Goal: Check status: Check status

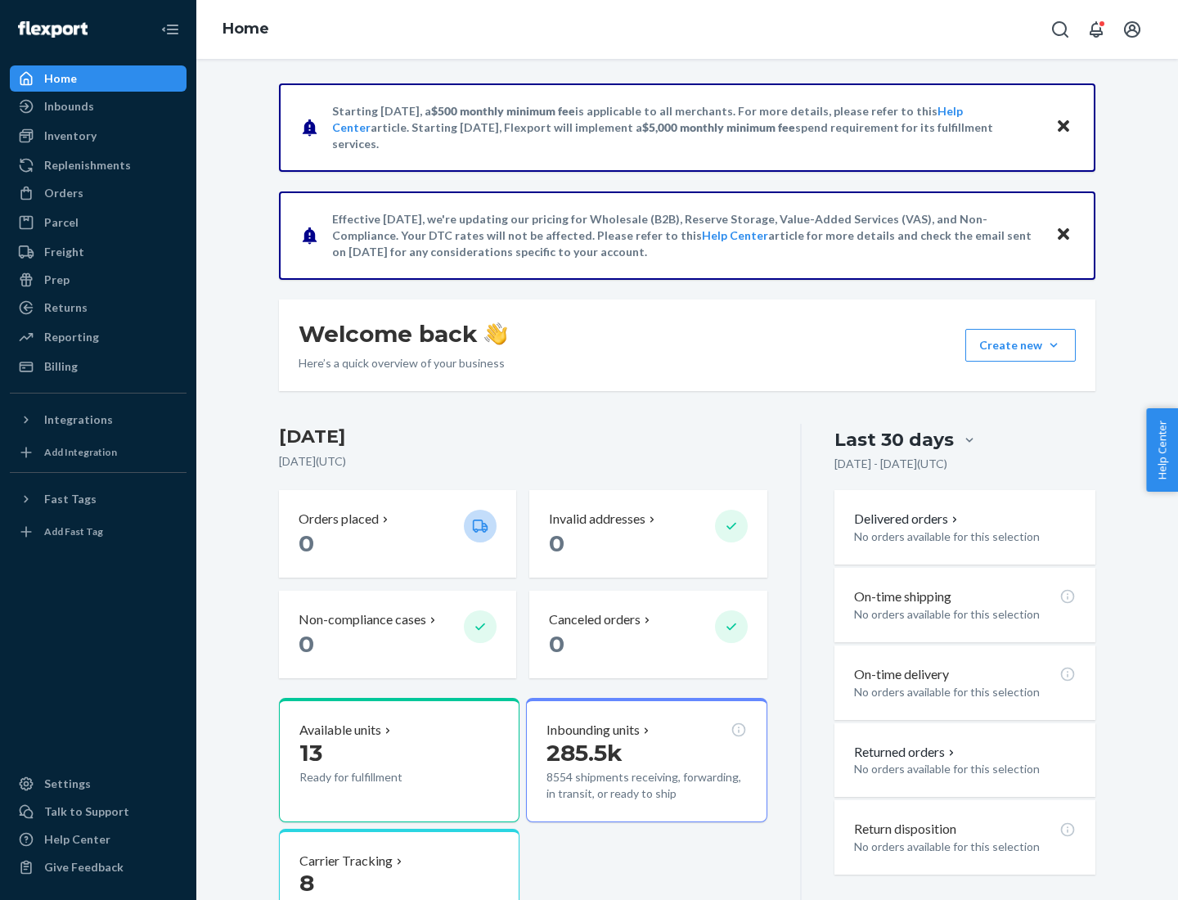
click at [1054, 345] on button "Create new Create new inbound Create new order Create new product" at bounding box center [1020, 345] width 110 height 33
click at [68, 106] on div "Inbounds" at bounding box center [69, 106] width 50 height 16
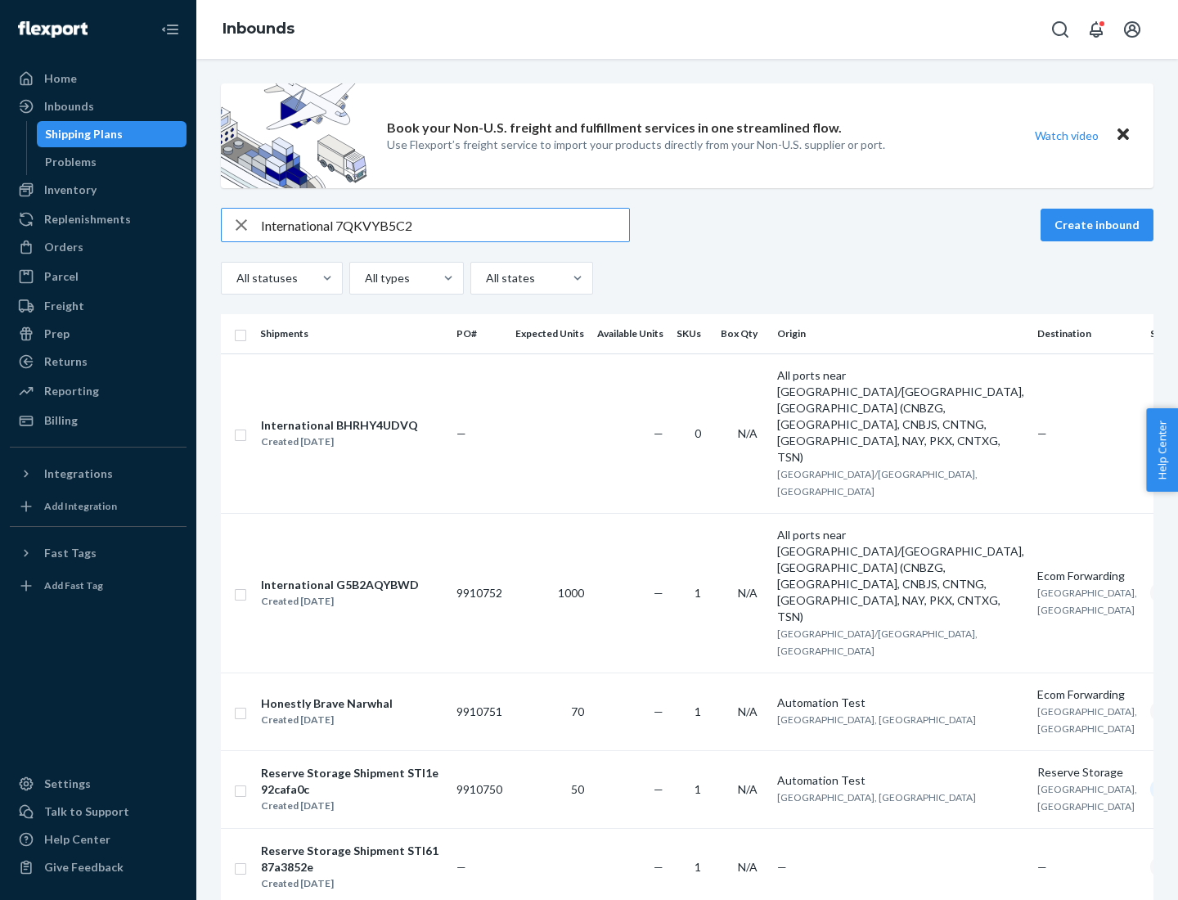
type input "International 7QKVYB5C29"
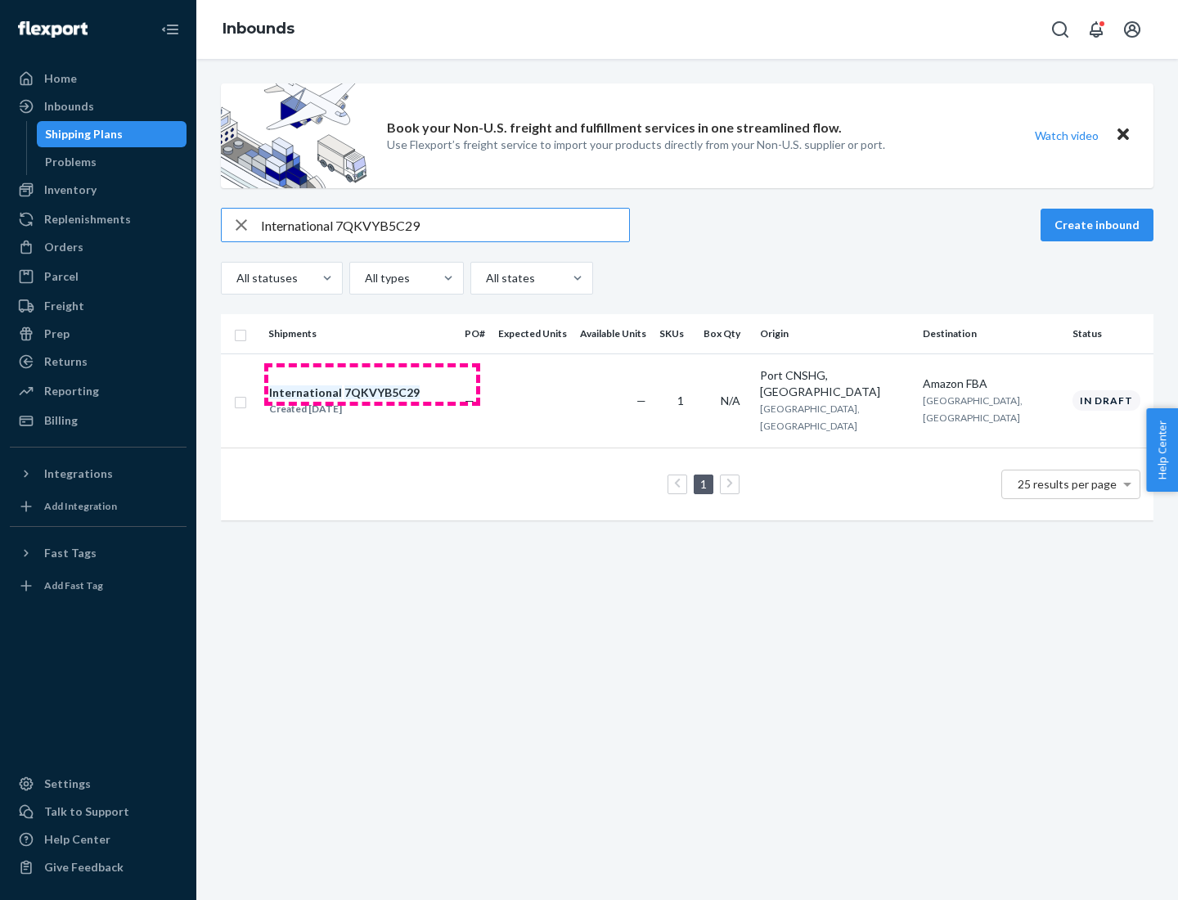
click at [372, 401] on div "Created [DATE]" at bounding box center [344, 409] width 151 height 16
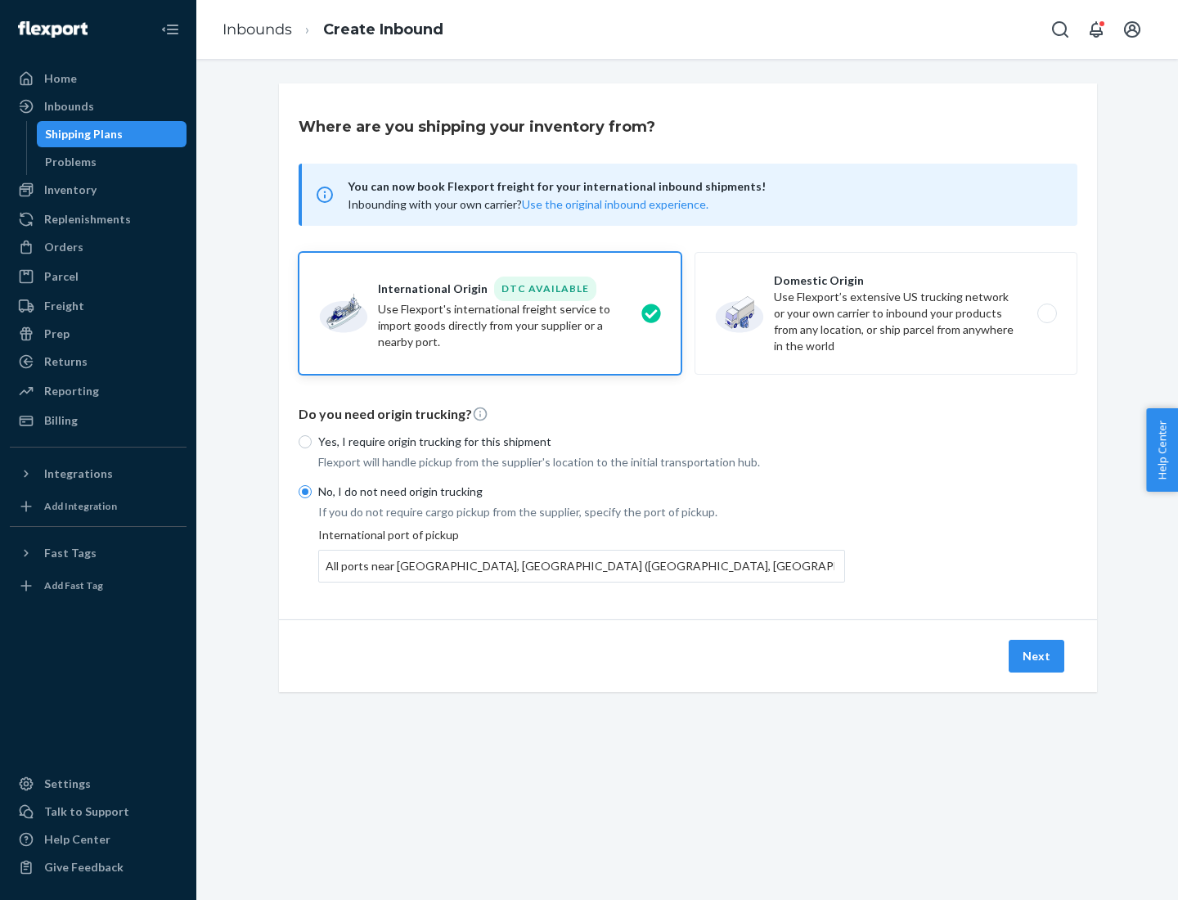
click at [1037, 655] on button "Next" at bounding box center [1037, 656] width 56 height 33
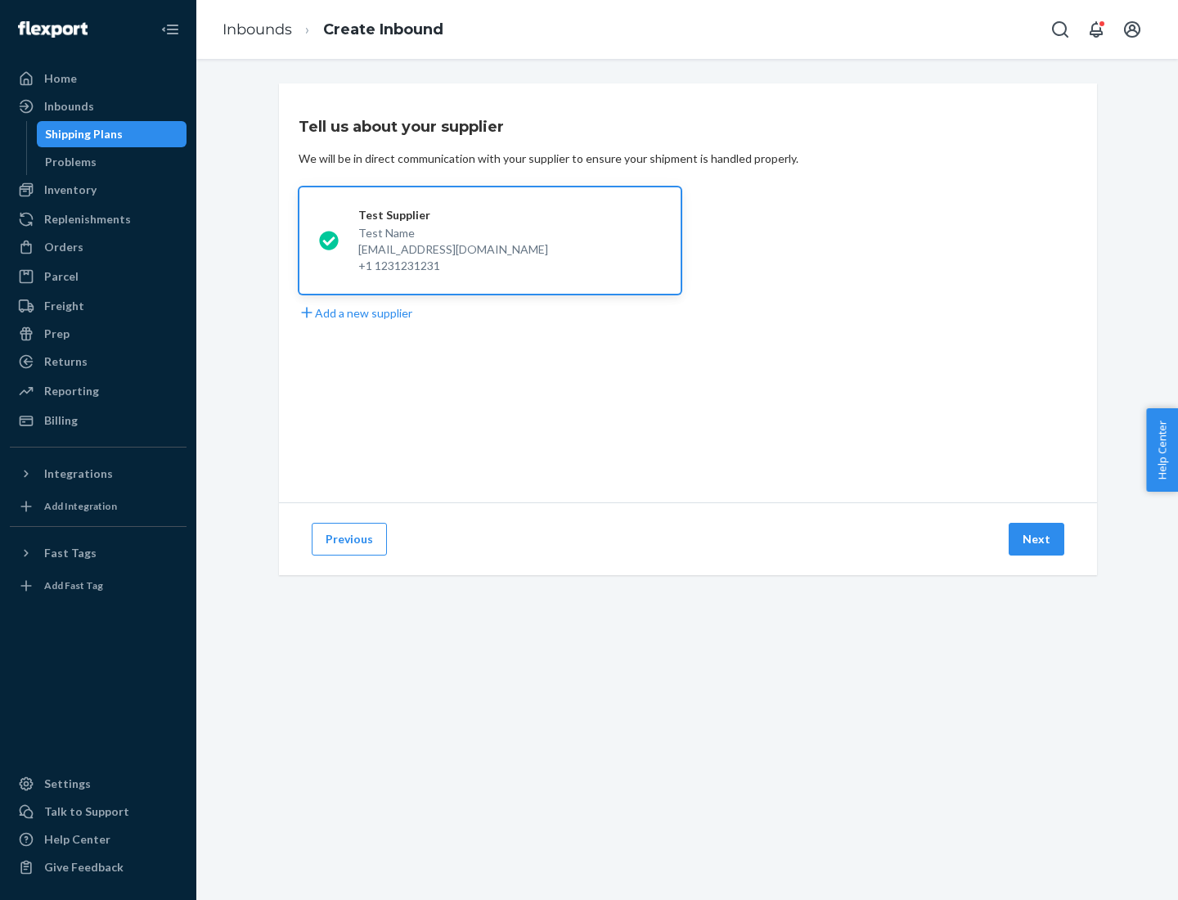
click at [1037, 539] on button "Next" at bounding box center [1037, 539] width 56 height 33
